Goal: Transaction & Acquisition: Purchase product/service

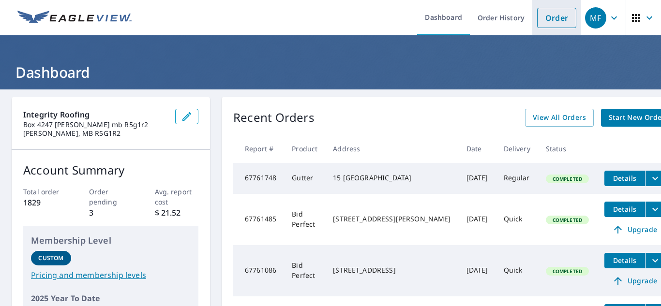
click at [550, 16] on link "Order" at bounding box center [556, 18] width 39 height 20
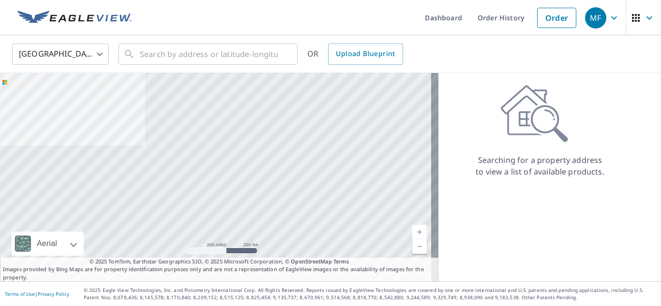
click at [80, 59] on body "MF MF Dashboard Order History Order MF United States US ​ ​ OR Upload Blueprint…" at bounding box center [330, 153] width 661 height 306
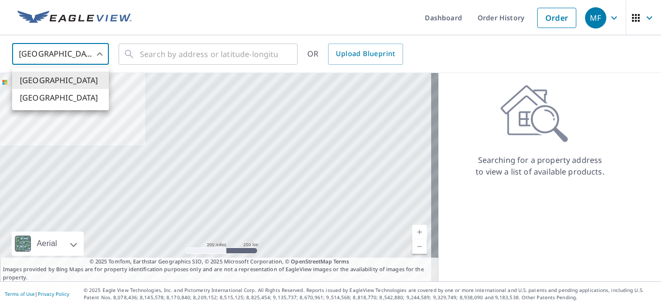
click at [70, 96] on li "[GEOGRAPHIC_DATA]" at bounding box center [60, 97] width 97 height 17
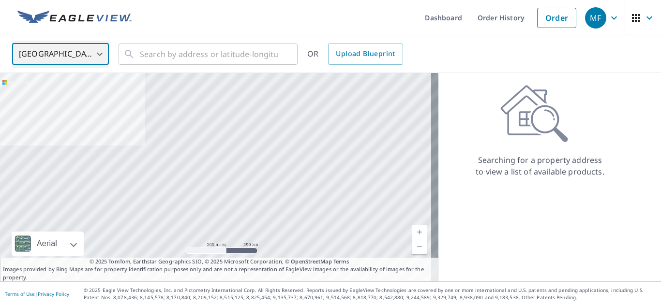
type input "CA"
click at [179, 56] on input "text" at bounding box center [209, 54] width 138 height 27
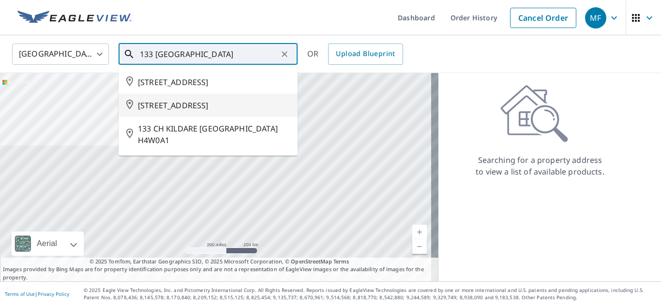
click at [198, 111] on span "[STREET_ADDRESS]" at bounding box center [214, 106] width 152 height 12
type input "[STREET_ADDRESS]"
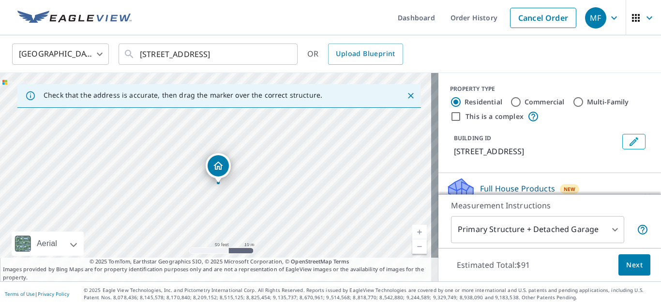
drag, startPoint x: 224, startPoint y: 156, endPoint x: 220, endPoint y: 164, distance: 8.7
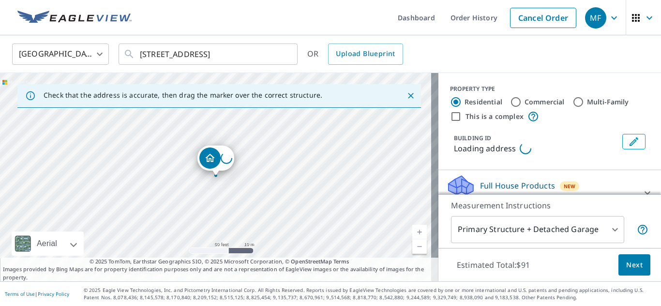
scroll to position [97, 0]
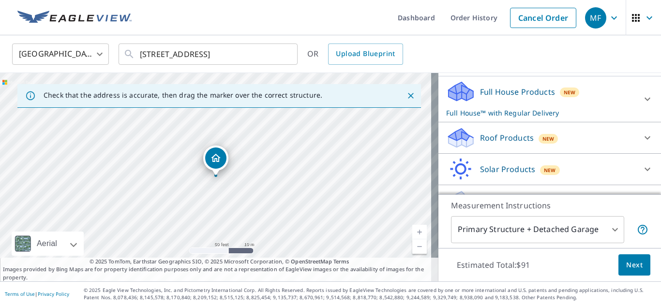
click at [493, 134] on div "Roof Products New Premium $24.25 - $75.5 Gutter $13.75 Bid Perfect™ $18" at bounding box center [549, 137] width 223 height 31
click at [499, 144] on p "Roof Products" at bounding box center [507, 138] width 54 height 12
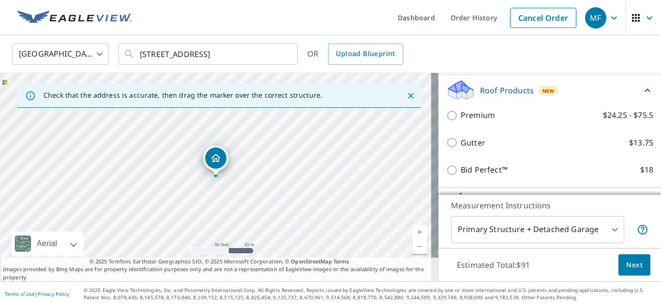
scroll to position [194, 0]
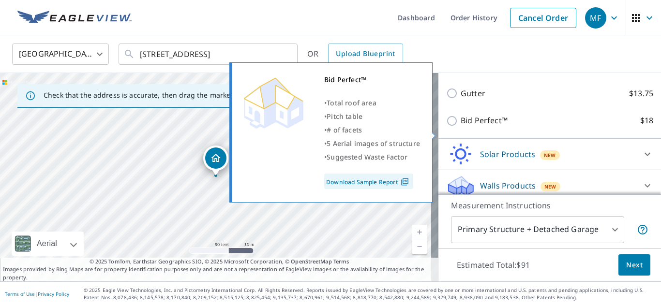
click at [448, 127] on input "Bid Perfect™ $18" at bounding box center [453, 121] width 15 height 12
checkbox input "true"
checkbox input "false"
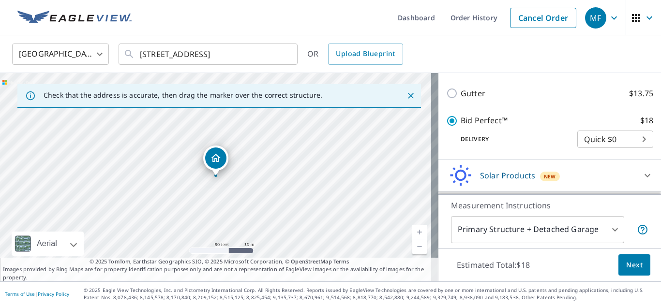
scroll to position [234, 0]
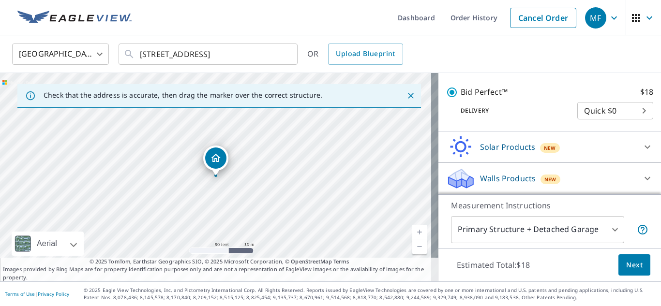
click at [633, 268] on span "Next" at bounding box center [634, 265] width 16 height 12
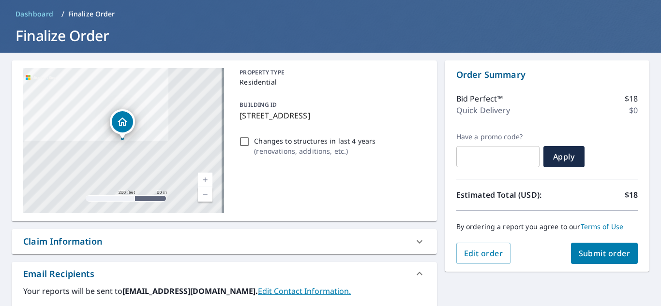
scroll to position [145, 0]
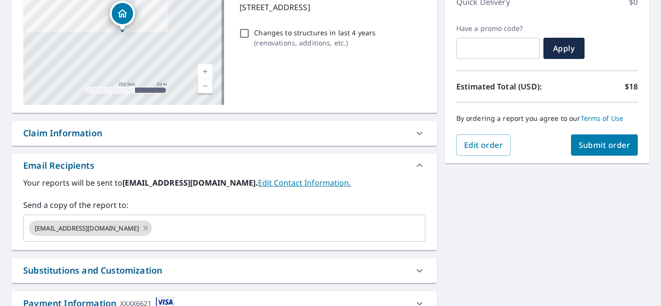
click at [605, 144] on span "Submit order" at bounding box center [605, 145] width 52 height 11
checkbox input "true"
